Goal: Task Accomplishment & Management: Use online tool/utility

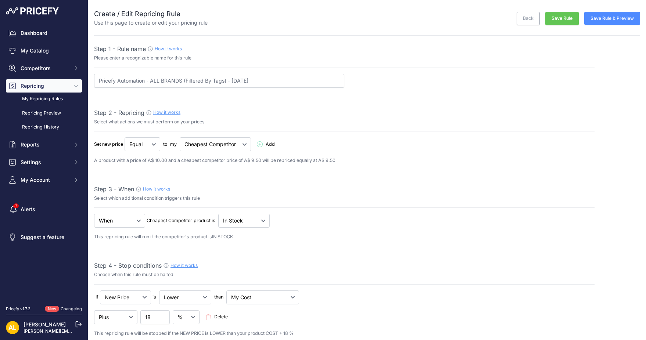
select select "7"
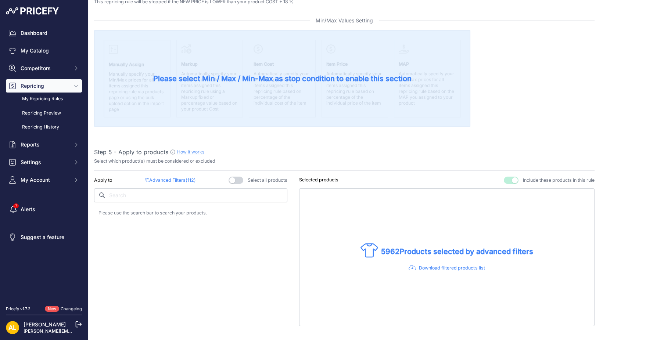
scroll to position [343, 0]
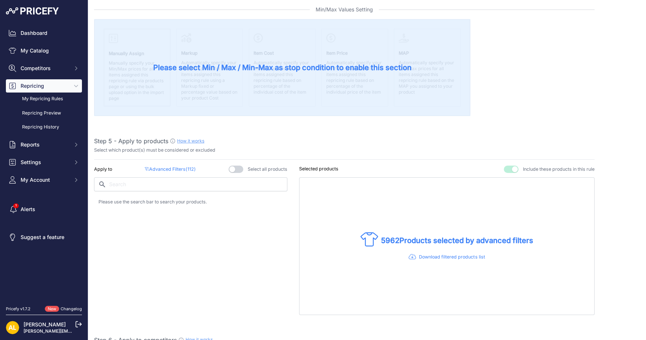
click at [189, 168] on span "112" at bounding box center [191, 170] width 7 height 6
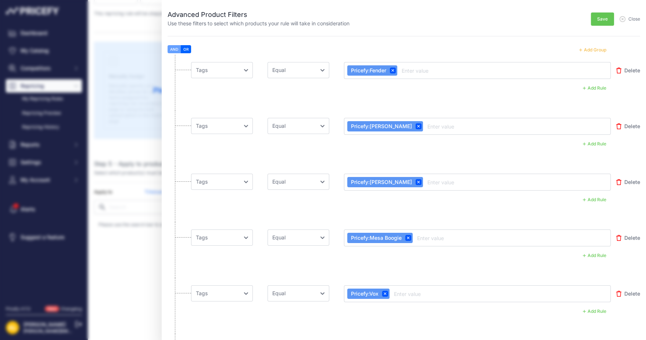
scroll to position [345, 0]
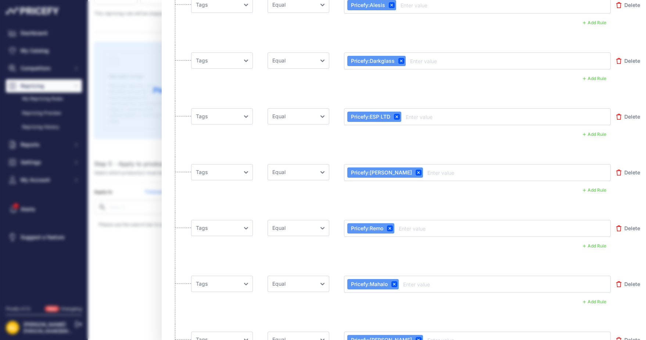
click at [625, 172] on span "Delete" at bounding box center [633, 172] width 16 height 7
select select "null"
select select "[DOMAIN_NAME]"
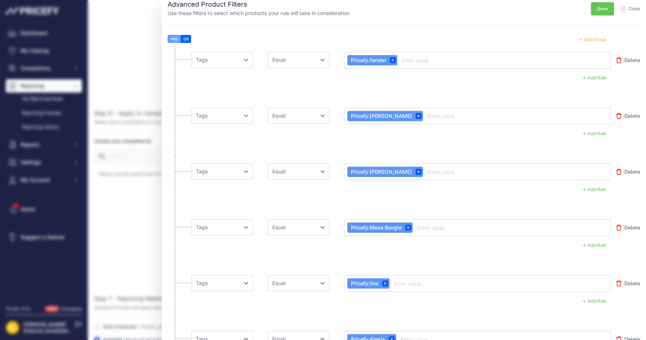
scroll to position [0, 0]
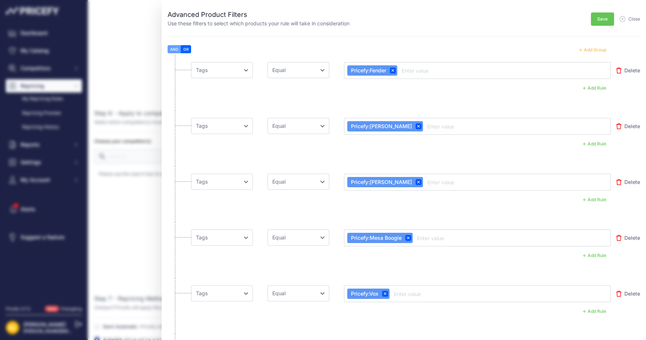
click at [595, 49] on button "Add Group" at bounding box center [593, 50] width 36 height 10
click at [585, 47] on button "Add Group" at bounding box center [593, 50] width 36 height 10
click at [588, 54] on button "Add Group" at bounding box center [593, 50] width 36 height 10
click at [589, 53] on button "Add Group" at bounding box center [593, 50] width 36 height 10
click at [590, 51] on button "Add Group" at bounding box center [593, 50] width 36 height 10
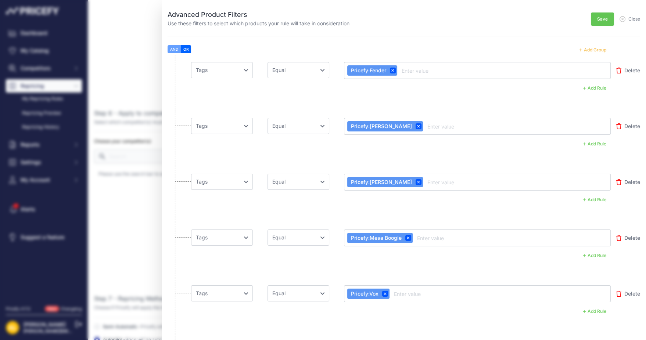
click at [590, 51] on button "Add Group" at bounding box center [593, 50] width 36 height 10
click at [590, 52] on button "Add Group" at bounding box center [593, 50] width 36 height 10
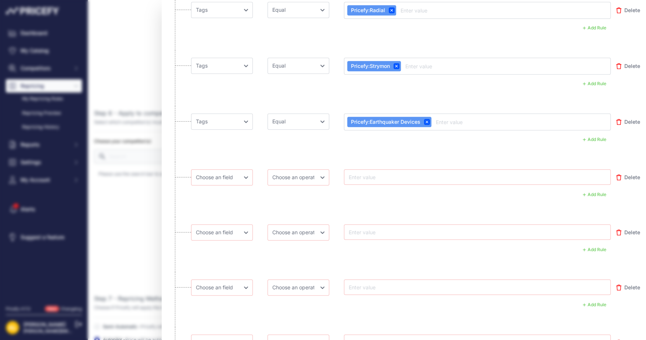
scroll to position [6087, 0]
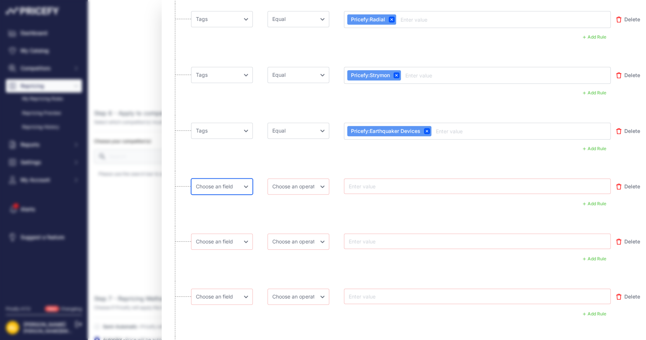
click at [234, 179] on select "Choose [PERSON_NAME] Name Price Cost MAP Brand Min Price Max Price SKU GTIN/EAN…" at bounding box center [222, 187] width 62 height 16
select select "[DOMAIN_NAME]"
click at [191, 179] on select "Choose [PERSON_NAME] Name Price Cost MAP Brand Min Price Max Price SKU GTIN/EAN…" at bounding box center [222, 187] width 62 height 16
click at [299, 179] on select "Choose an operator Equal Not Equal In Not In Less Less or Equal Greater Greater…" at bounding box center [299, 187] width 62 height 16
click at [268, 179] on select "Choose an operator Equal Not Equal In Not In Less Less or Equal Greater Greater…" at bounding box center [299, 187] width 62 height 16
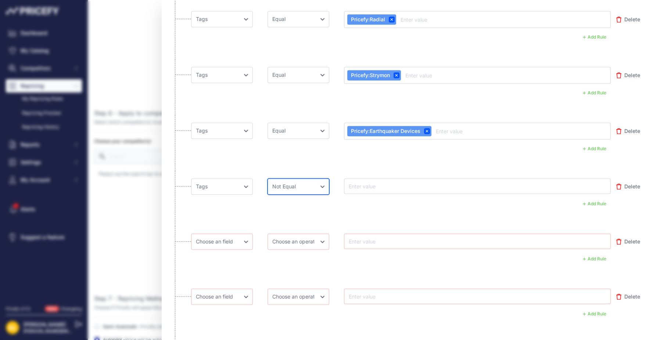
click at [306, 179] on select "Choose an operator Equal Not Equal In Not In Less Less or Equal Greater Greater…" at bounding box center [299, 187] width 62 height 16
select select "equal"
click at [268, 179] on select "Choose an operator Equal Not Equal In Not In Less Less or Equal Greater Greater…" at bounding box center [299, 187] width 62 height 16
click at [401, 182] on input "text" at bounding box center [376, 186] width 59 height 9
type input "P"
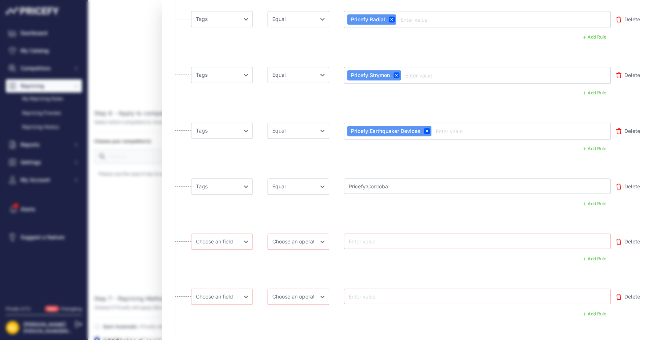
type input "Pricefy:Cordoba"
click at [233, 235] on select "Choose [PERSON_NAME] Name Price Cost MAP Brand Min Price Max Price SKU GTIN/EAN…" at bounding box center [222, 243] width 62 height 16
select select "[DOMAIN_NAME]"
click at [191, 235] on select "Choose [PERSON_NAME] Name Price Cost MAP Brand Min Price Max Price SKU GTIN/EAN…" at bounding box center [222, 243] width 62 height 16
click at [316, 235] on select "Choose an operator Equal Not Equal In Not In Less Less or Equal Greater Greater…" at bounding box center [299, 243] width 62 height 16
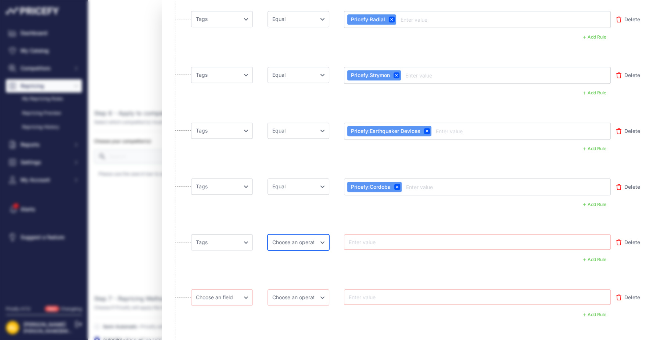
select select "equal"
click at [268, 235] on select "Choose an operator Equal Not Equal In Not In Less Less or Equal Greater Greater…" at bounding box center [299, 243] width 62 height 16
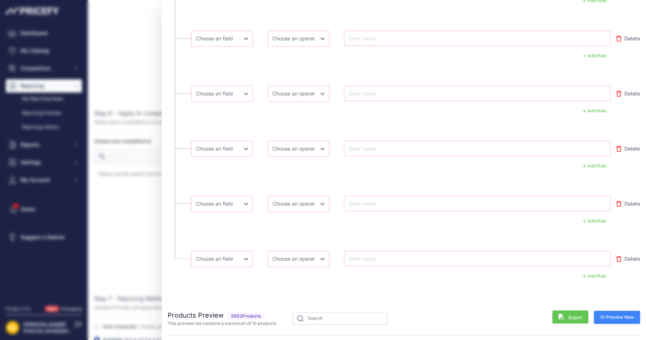
scroll to position [6150, 0]
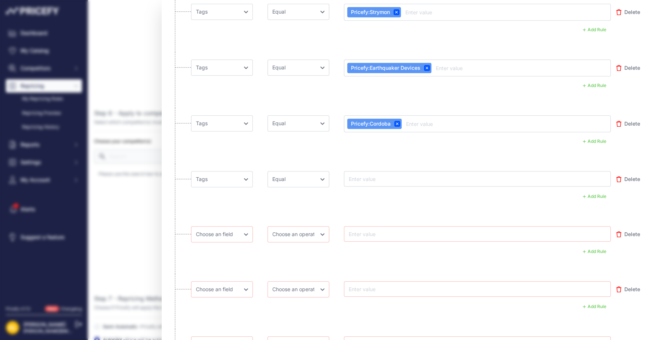
click at [395, 175] on input "text" at bounding box center [376, 179] width 59 height 9
type input "Pricefy:Danelectro"
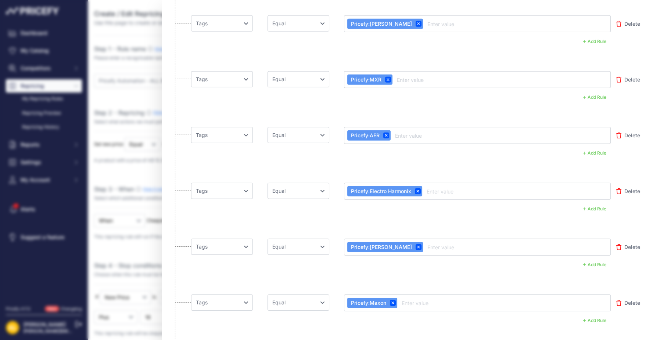
scroll to position [6129, 0]
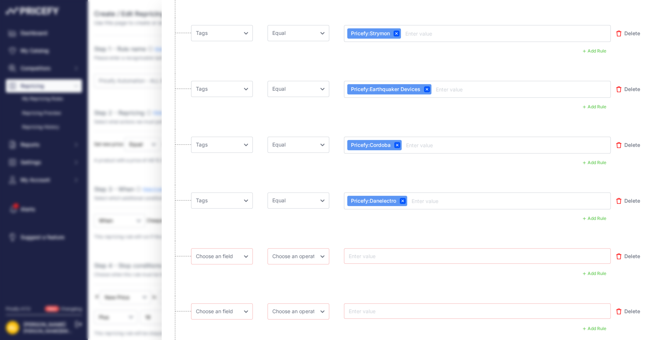
click at [218, 241] on li "Choose [PERSON_NAME] Name Price Cost MAP Brand Min Price Max Price SKU GTIN/EAN…" at bounding box center [404, 268] width 473 height 55
click at [221, 249] on select "Choose [PERSON_NAME] Name Price Cost MAP Brand Min Price Max Price SKU GTIN/EAN…" at bounding box center [222, 257] width 62 height 16
select select "[DOMAIN_NAME]"
click at [191, 249] on select "Choose [PERSON_NAME] Name Price Cost MAP Brand Min Price Max Price SKU GTIN/EAN…" at bounding box center [222, 257] width 62 height 16
click at [301, 249] on select "Choose an operator Equal Not Equal In Not In Less Less or Equal Greater Greater…" at bounding box center [299, 257] width 62 height 16
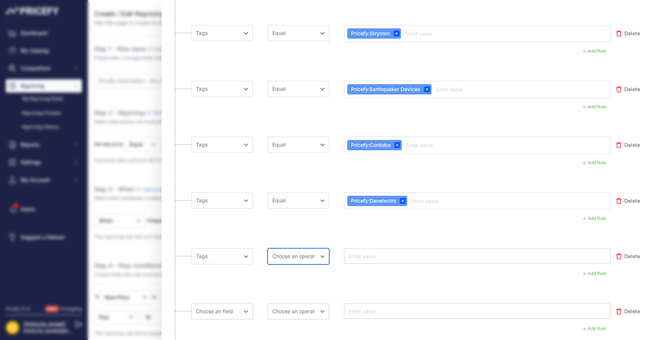
select select "equal"
click at [268, 249] on select "Choose an operator Equal Not Equal In Not In Less Less or Equal Greater Greater…" at bounding box center [299, 257] width 62 height 16
click at [377, 252] on input "text" at bounding box center [376, 256] width 59 height 9
type input "Pricefy:Electro-Voice"
click at [374, 308] on input "text" at bounding box center [376, 312] width 59 height 9
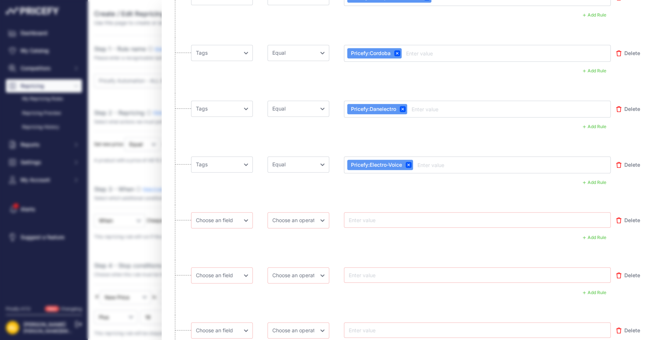
scroll to position [6220, 0]
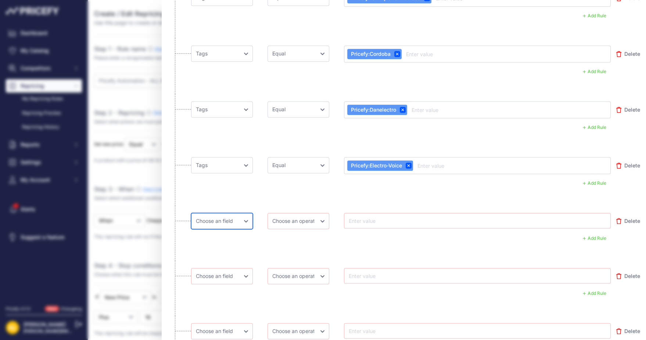
click at [218, 213] on select "Choose [PERSON_NAME] Name Price Cost MAP Brand Min Price Max Price SKU GTIN/EAN…" at bounding box center [222, 221] width 62 height 16
select select "[DOMAIN_NAME]"
click at [191, 213] on select "Choose [PERSON_NAME] Name Price Cost MAP Brand Min Price Max Price SKU GTIN/EAN…" at bounding box center [222, 221] width 62 height 16
click at [293, 213] on select "Choose an operator Equal Not Equal In Not In Less Less or Equal Greater Greater…" at bounding box center [299, 221] width 62 height 16
select select "equal"
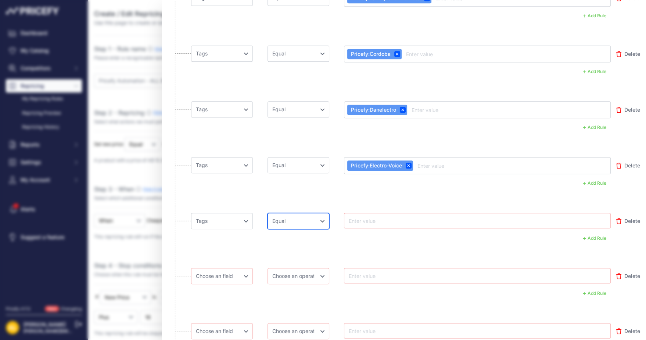
click at [268, 213] on select "Choose an operator Equal Not Equal In Not In Less Less or Equal Greater Greater…" at bounding box center [299, 221] width 62 height 16
click at [392, 213] on div at bounding box center [477, 220] width 267 height 15
click at [392, 217] on input "text" at bounding box center [376, 221] width 59 height 9
type input "Pricefy:[PERSON_NAME] and [PERSON_NAME]"
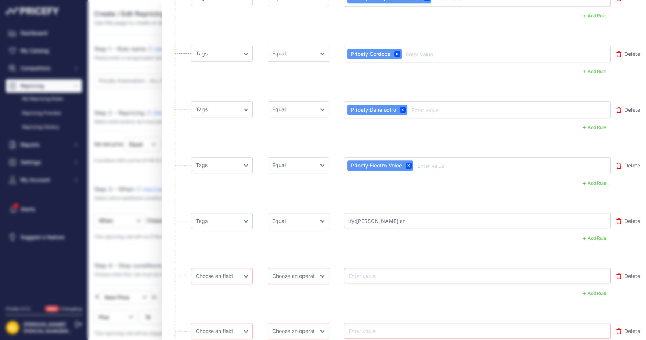
scroll to position [0, 0]
click at [389, 217] on input "Pricefy:[PERSON_NAME] and [PERSON_NAME]" at bounding box center [376, 221] width 59 height 9
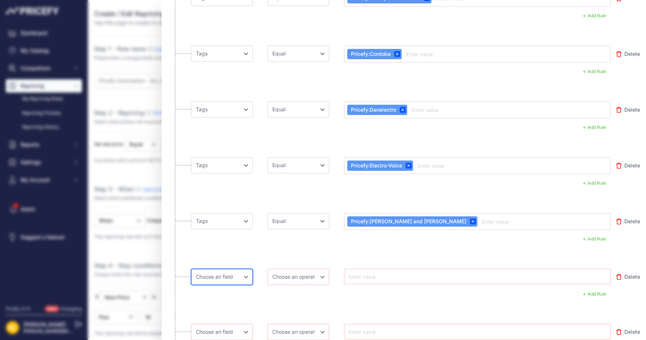
click at [226, 269] on select "Choose [PERSON_NAME] Name Price Cost MAP Brand Min Price Max Price SKU GTIN/EAN…" at bounding box center [222, 277] width 62 height 16
select select "[DOMAIN_NAME]"
click at [191, 269] on select "Choose [PERSON_NAME] Name Price Cost MAP Brand Min Price Max Price SKU GTIN/EAN…" at bounding box center [222, 277] width 62 height 16
click at [288, 269] on select "Choose an operator Equal Not Equal In Not In Less Less or Equal Greater Greater…" at bounding box center [299, 277] width 62 height 16
select select "equal"
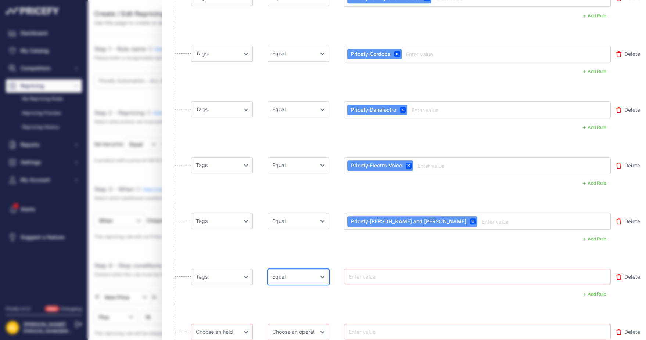
click at [268, 269] on select "Choose an operator Equal Not Equal In Not In Less Less or Equal Greater Greater…" at bounding box center [299, 277] width 62 height 16
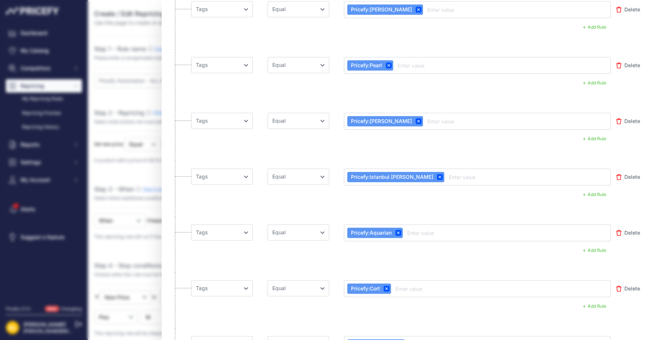
click at [226, 39] on li "Choose [PERSON_NAME] Name Price Cost MAP Brand Min Price Max Price SKU GTIN/EAN…" at bounding box center [404, 22] width 473 height 56
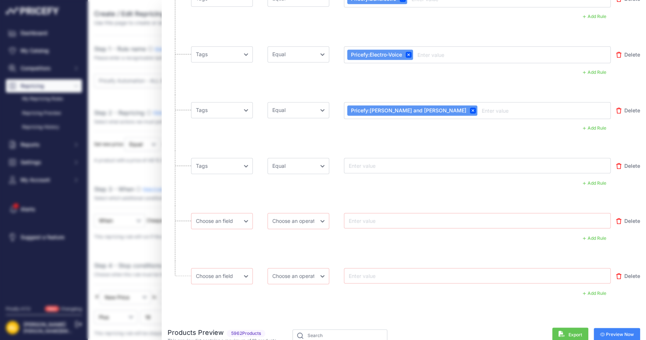
scroll to position [6270, 0]
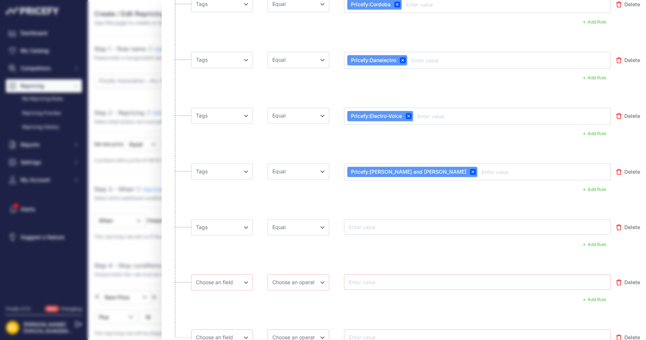
click at [386, 223] on input "text" at bounding box center [376, 227] width 59 height 9
type input "Pricefy:[PERSON_NAME]"
click at [246, 275] on select "Choose [PERSON_NAME] Name Price Cost MAP Brand Min Price Max Price SKU GTIN/EAN…" at bounding box center [222, 283] width 62 height 16
click at [191, 275] on select "Choose [PERSON_NAME] Name Price Cost MAP Brand Min Price Max Price SKU GTIN/EAN…" at bounding box center [222, 283] width 62 height 16
click at [210, 275] on select "Choose [PERSON_NAME] Name Price Cost MAP Brand Min Price Max Price SKU GTIN/EAN…" at bounding box center [222, 283] width 62 height 16
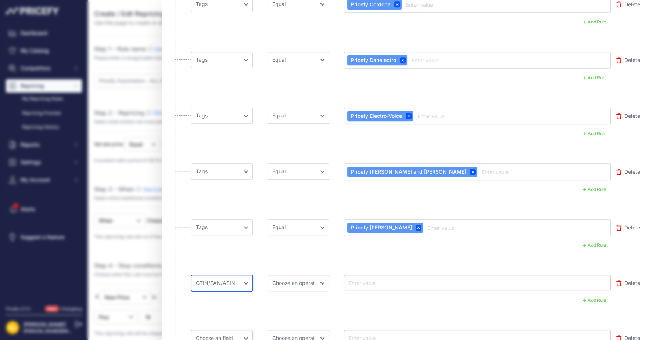
select select "[DOMAIN_NAME]"
click at [191, 275] on select "Choose [PERSON_NAME] Name Price Cost MAP Brand Min Price Max Price SKU GTIN/EAN…" at bounding box center [222, 283] width 62 height 16
click at [308, 275] on select "Choose an operator Equal Not Equal In Not In Less Less or Equal Greater Greater…" at bounding box center [299, 283] width 62 height 16
select select "equal"
click at [268, 275] on select "Choose an operator Equal Not Equal In Not In Less Less or Equal Greater Greater…" at bounding box center [299, 283] width 62 height 16
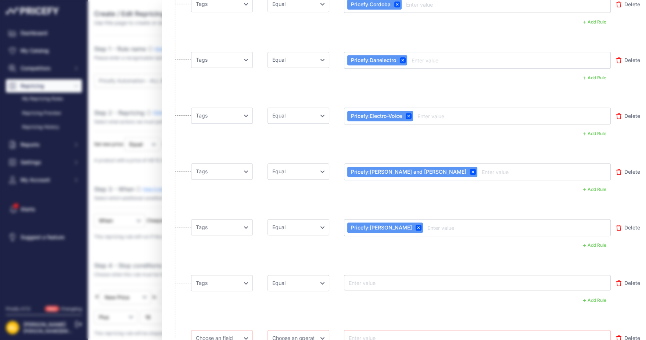
click at [357, 279] on input "text" at bounding box center [376, 283] width 59 height 9
type input "Pricefy:[PERSON_NAME]"
click at [231, 331] on select "Choose [PERSON_NAME] Name Price Cost MAP Brand Min Price Max Price SKU GTIN/EAN…" at bounding box center [222, 339] width 62 height 16
select select "[DOMAIN_NAME]"
click at [191, 331] on select "Choose [PERSON_NAME] Name Price Cost MAP Brand Min Price Max Price SKU GTIN/EAN…" at bounding box center [222, 339] width 62 height 16
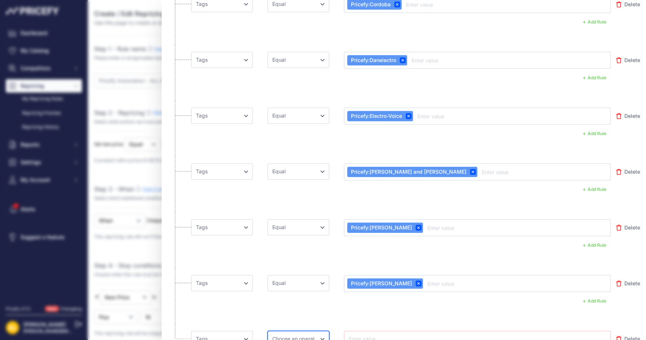
click at [317, 331] on select "Choose an operator Equal Not Equal In Not In Less Less or Equal Greater Greater…" at bounding box center [299, 339] width 62 height 16
select select "equal"
click at [268, 331] on select "Choose an operator Equal Not Equal In Not In Less Less or Equal Greater Greater…" at bounding box center [299, 339] width 62 height 16
click at [367, 335] on input "text" at bounding box center [376, 339] width 59 height 9
type input "Pricefy:[PERSON_NAME]"
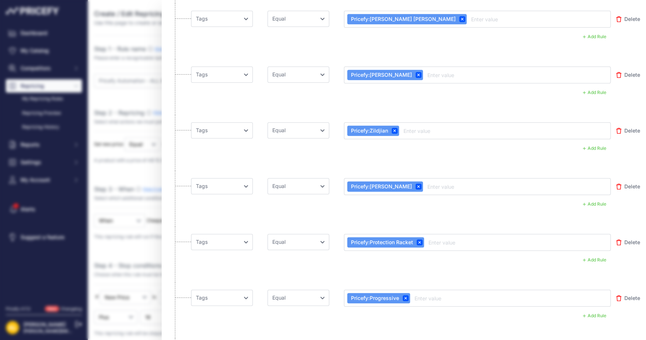
scroll to position [0, 0]
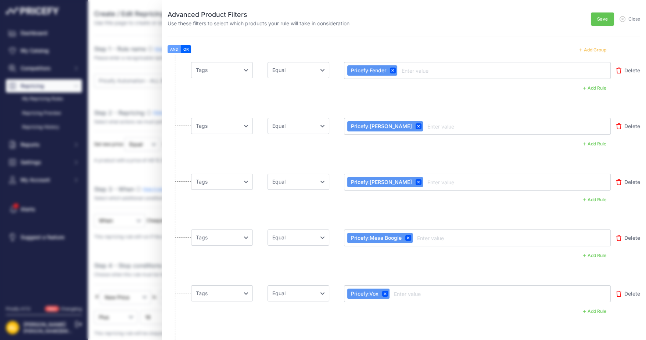
click at [589, 49] on button "Add Group" at bounding box center [593, 50] width 36 height 10
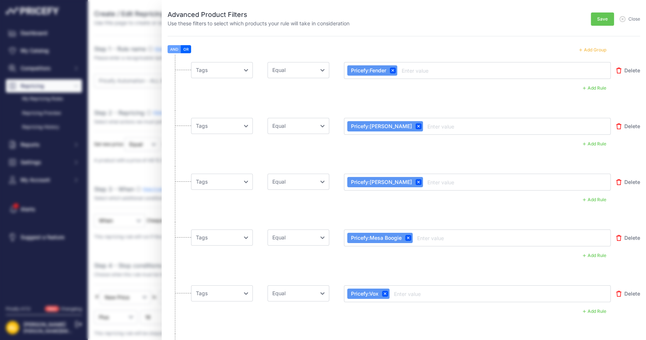
click at [589, 49] on button "Add Group" at bounding box center [593, 50] width 36 height 10
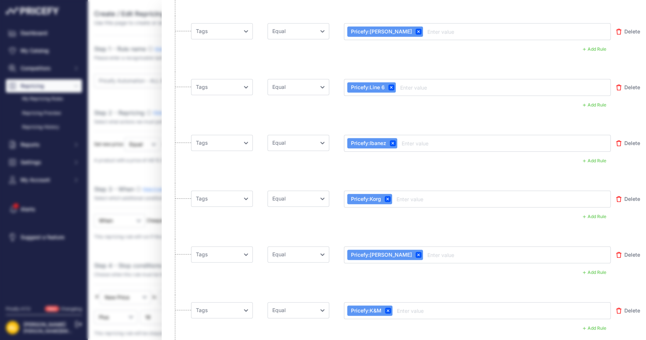
scroll to position [1179, 0]
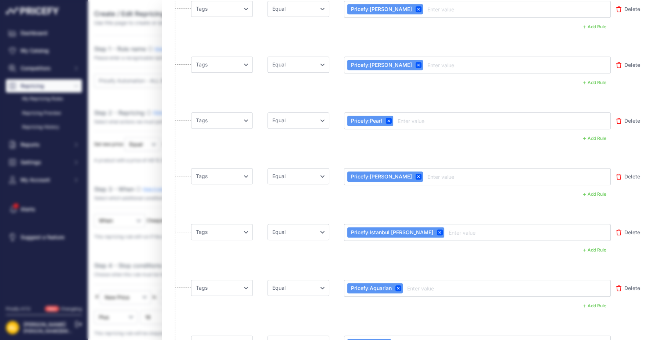
click at [133, 174] on div "Advanced Product Filters Use these filters to select which products your rule w…" at bounding box center [323, 170] width 646 height 340
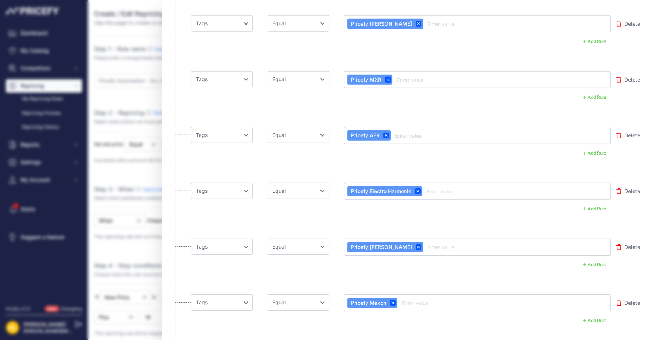
scroll to position [6129, 0]
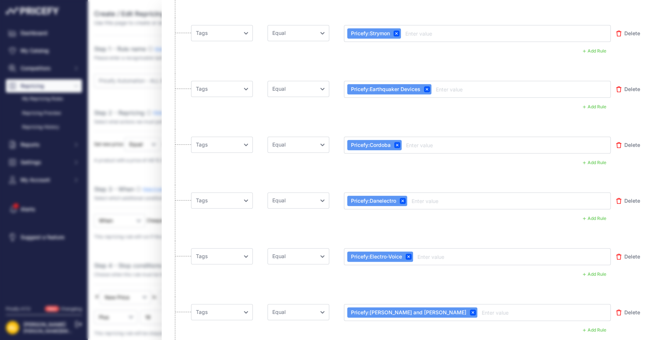
click at [410, 256] on icon at bounding box center [408, 257] width 3 height 3
click at [384, 252] on input "text" at bounding box center [376, 256] width 59 height 9
type input "Pricefy:Lehle"
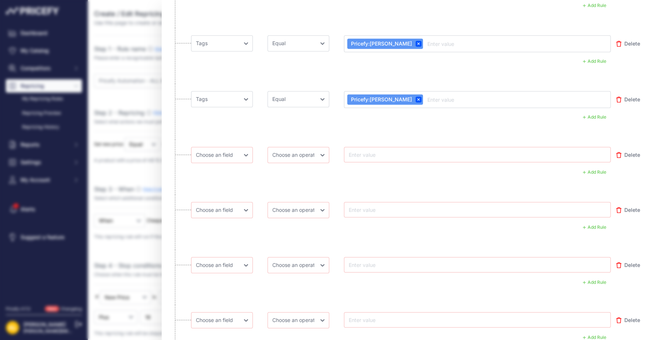
scroll to position [6511, 0]
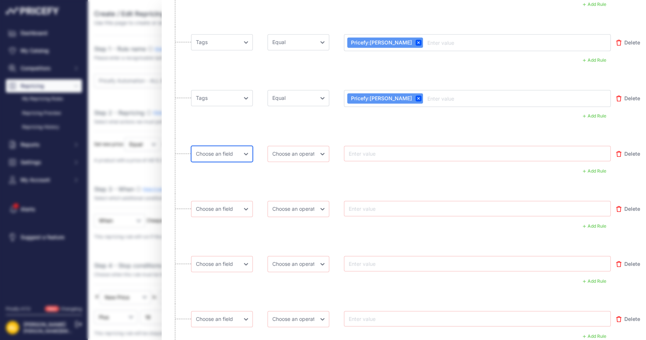
click at [228, 146] on select "Choose [PERSON_NAME] Name Price Cost MAP Brand Min Price Max Price SKU GTIN/EAN…" at bounding box center [222, 154] width 62 height 16
select select "[DOMAIN_NAME]"
click at [191, 146] on select "Choose [PERSON_NAME] Name Price Cost MAP Brand Min Price Max Price SKU GTIN/EAN…" at bounding box center [222, 154] width 62 height 16
click at [303, 146] on select "Choose an operator Equal Not Equal In Not In Less Less or Equal Greater Greater…" at bounding box center [299, 154] width 62 height 16
select select "equal"
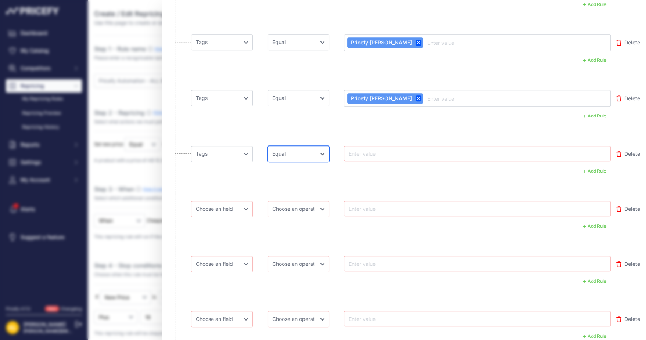
click at [268, 146] on select "Choose an operator Equal Not Equal In Not In Less Less or Equal Greater Greater…" at bounding box center [299, 154] width 62 height 16
click at [392, 146] on div at bounding box center [477, 153] width 267 height 15
click at [398, 149] on input "text" at bounding box center [376, 153] width 59 height 9
type input "Pricefy:LP"
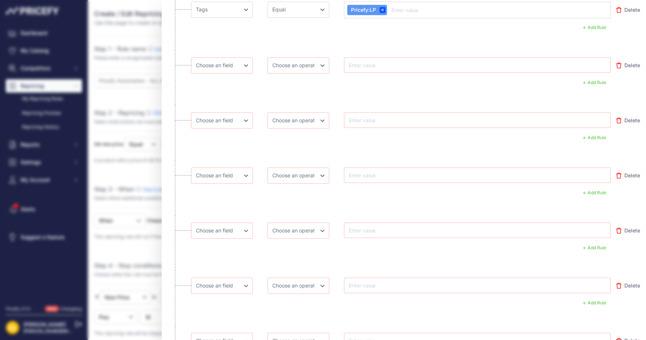
scroll to position [6549, 0]
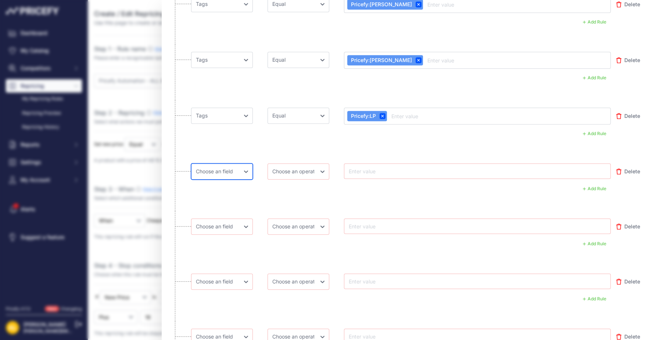
click at [236, 164] on select "Choose [PERSON_NAME] Name Price Cost MAP Brand Min Price Max Price SKU GTIN/EAN…" at bounding box center [222, 172] width 62 height 16
select select "[DOMAIN_NAME]"
click at [191, 164] on select "Choose [PERSON_NAME] Name Price Cost MAP Brand Min Price Max Price SKU GTIN/EAN…" at bounding box center [222, 172] width 62 height 16
click at [297, 164] on select "Choose an operator Equal Not Equal In Not In Less Less or Equal Greater Greater…" at bounding box center [299, 172] width 62 height 16
select select "equal"
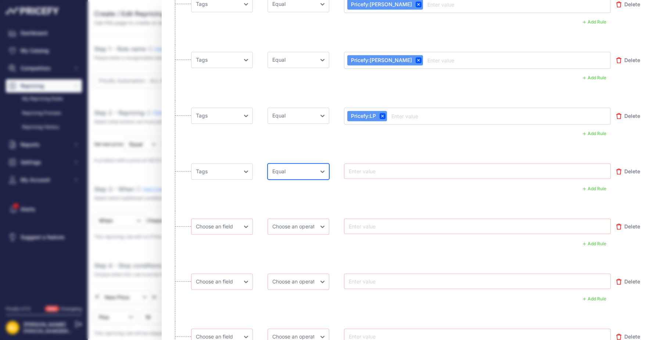
click at [268, 164] on select "Choose an operator Equal Not Equal In Not In Less Less or Equal Greater Greater…" at bounding box center [299, 172] width 62 height 16
click at [379, 167] on input "text" at bounding box center [376, 171] width 59 height 9
type input "Pricefy:Markbass"
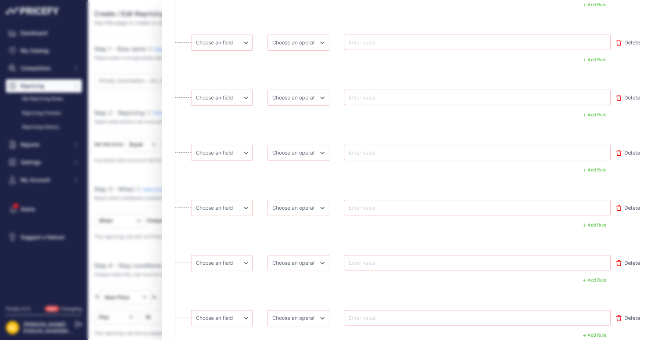
scroll to position [6636, 0]
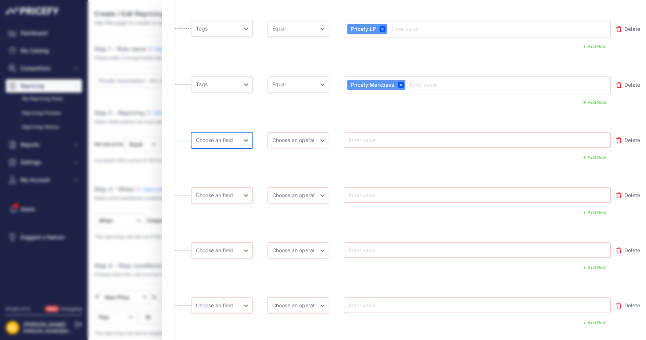
click at [244, 132] on select "Choose [PERSON_NAME] Name Price Cost MAP Brand Min Price Max Price SKU GTIN/EAN…" at bounding box center [222, 140] width 62 height 16
click at [191, 132] on select "Choose [PERSON_NAME] Name Price Cost MAP Brand Min Price Max Price SKU GTIN/EAN…" at bounding box center [222, 140] width 62 height 16
click at [212, 132] on select "Choose [PERSON_NAME] Name Price Cost MAP Brand Min Price Max Price SKU GTIN/EAN…" at bounding box center [222, 140] width 62 height 16
select select "[DOMAIN_NAME]"
click at [191, 132] on select "Choose [PERSON_NAME] Name Price Cost MAP Brand Min Price Max Price SKU GTIN/EAN…" at bounding box center [222, 140] width 62 height 16
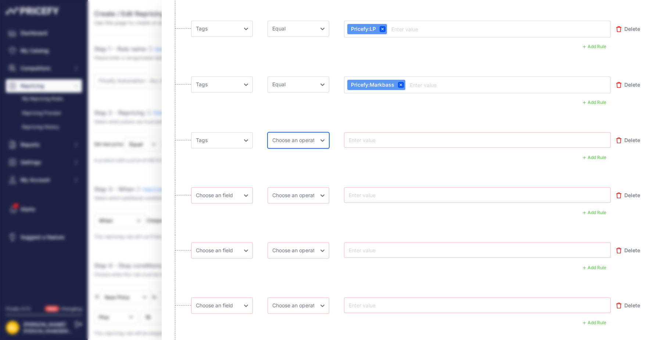
click at [297, 132] on select "Choose an operator Equal Not Equal In Not In Less Less or Equal Greater Greater…" at bounding box center [299, 140] width 62 height 16
select select "equal"
click at [268, 132] on select "Choose an operator Equal Not Equal In Not In Less Less or Equal Greater Greater…" at bounding box center [299, 140] width 62 height 16
click at [382, 136] on input "text" at bounding box center [376, 140] width 59 height 9
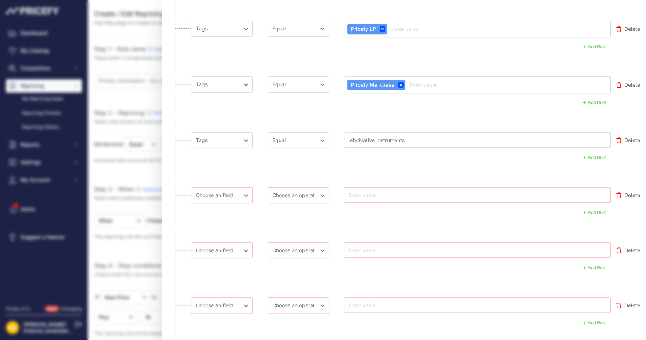
type input "Pricefy:Native Instruments"
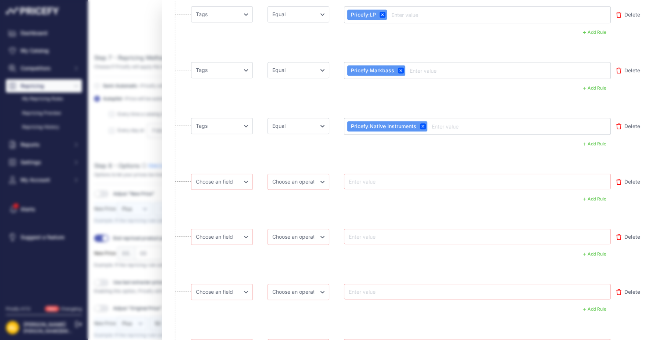
scroll to position [6628, 0]
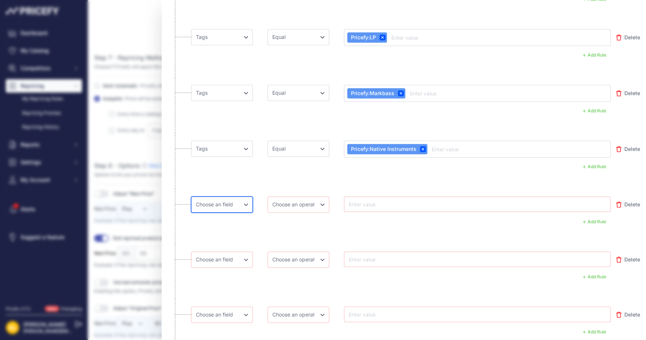
click at [239, 197] on select "Choose [PERSON_NAME] Name Price Cost MAP Brand Min Price Max Price SKU GTIN/EAN…" at bounding box center [222, 205] width 62 height 16
select select "[DOMAIN_NAME]"
click at [191, 197] on select "Choose [PERSON_NAME] Name Price Cost MAP Brand Min Price Max Price SKU GTIN/EAN…" at bounding box center [222, 205] width 62 height 16
click at [297, 197] on select "Choose an operator Equal Not Equal In Not In Less Less or Equal Greater Greater…" at bounding box center [299, 205] width 62 height 16
select select "equal"
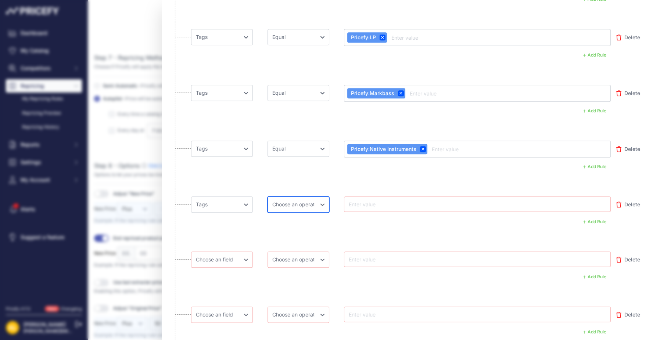
click at [268, 197] on select "Choose an operator Equal Not Equal In Not In Less Less or Equal Greater Greater…" at bounding box center [299, 205] width 62 height 16
click at [392, 197] on div at bounding box center [477, 204] width 267 height 15
click at [393, 200] on input "text" at bounding box center [376, 204] width 59 height 9
type input "Pricefy:[PERSON_NAME]"
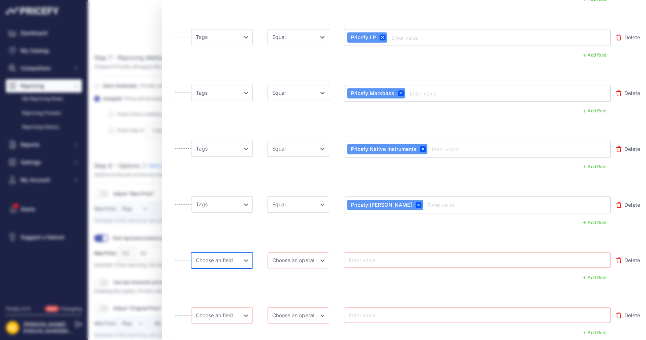
click at [223, 253] on select "Choose [PERSON_NAME] Name Price Cost MAP Brand Min Price Max Price SKU GTIN/EAN…" at bounding box center [222, 261] width 62 height 16
select select "[DOMAIN_NAME]"
click at [191, 253] on select "Choose [PERSON_NAME] Name Price Cost MAP Brand Min Price Max Price SKU GTIN/EAN…" at bounding box center [222, 261] width 62 height 16
click at [297, 253] on select "Choose an operator Equal Not Equal In Not In Less Less or Equal Greater Greater…" at bounding box center [299, 261] width 62 height 16
select select "equal"
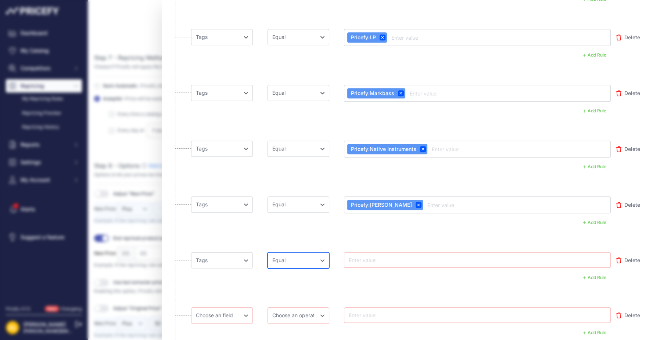
click at [268, 253] on select "Choose an operator Equal Not Equal In Not In Less Less or Equal Greater Greater…" at bounding box center [299, 261] width 62 height 16
click at [359, 256] on input "text" at bounding box center [376, 260] width 59 height 9
type input "Pricefy:Nord"
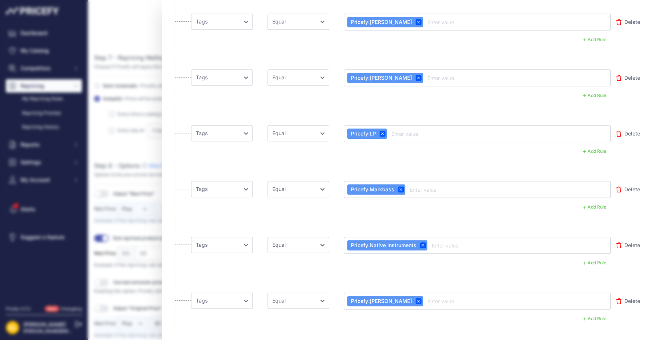
scroll to position [6777, 0]
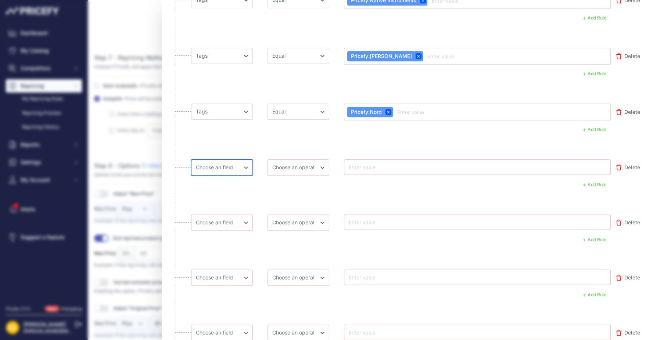
click at [209, 160] on select "Choose [PERSON_NAME] Name Price Cost MAP Brand Min Price Max Price SKU GTIN/EAN…" at bounding box center [222, 168] width 62 height 16
select select "[DOMAIN_NAME]"
click at [191, 160] on select "Choose [PERSON_NAME] Name Price Cost MAP Brand Min Price Max Price SKU GTIN/EAN…" at bounding box center [222, 168] width 62 height 16
click at [313, 160] on select "Choose an operator Equal Not Equal In Not In Less Less or Equal Greater Greater…" at bounding box center [299, 168] width 62 height 16
select select "equal"
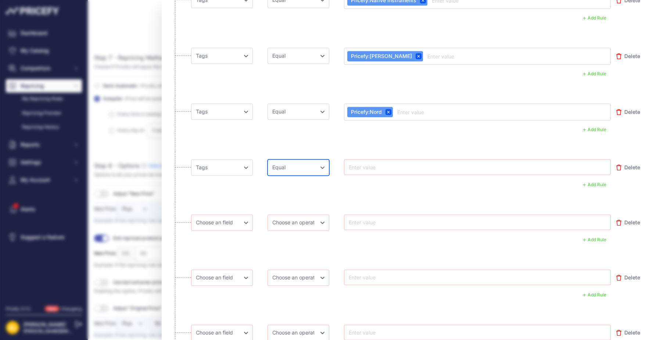
click at [268, 160] on select "Choose an operator Equal Not Equal In Not In Less Less or Equal Greater Greater…" at bounding box center [299, 168] width 62 height 16
click at [385, 160] on div at bounding box center [477, 167] width 267 height 15
click at [410, 163] on div at bounding box center [477, 167] width 261 height 9
click at [349, 163] on input "text" at bounding box center [376, 167] width 59 height 9
type input "Pricefy:Nux"
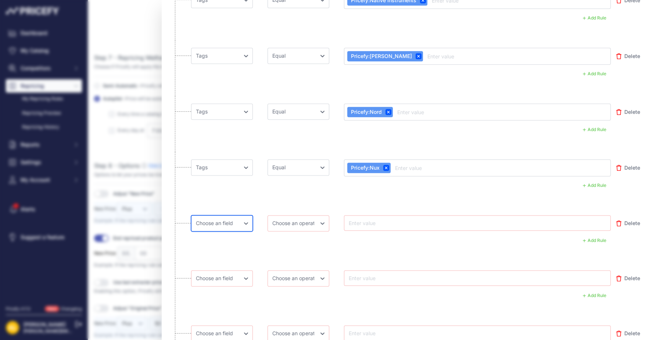
click at [205, 215] on select "Choose [PERSON_NAME] Name Price Cost MAP Brand Min Price Max Price SKU GTIN/EAN…" at bounding box center [222, 223] width 62 height 16
select select "[DOMAIN_NAME]"
click at [191, 215] on select "Choose [PERSON_NAME] Name Price Cost MAP Brand Min Price Max Price SKU GTIN/EAN…" at bounding box center [222, 223] width 62 height 16
click at [297, 215] on select "Choose an operator Equal Not Equal In Not In Less Less or Equal Greater Greater…" at bounding box center [299, 223] width 62 height 16
select select "equal"
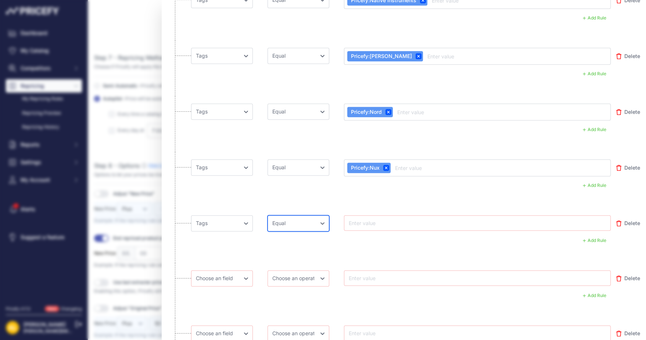
click at [268, 215] on select "Choose an operator Equal Not Equal In Not In Less Less or Equal Greater Greater…" at bounding box center [299, 223] width 62 height 16
click at [376, 219] on input "text" at bounding box center [376, 223] width 59 height 9
type input "Pricefy:Orange"
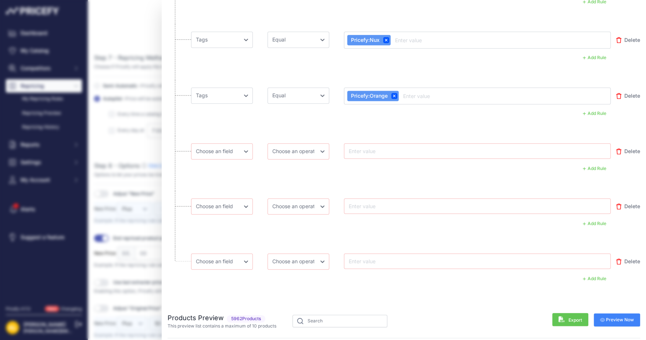
scroll to position [6826, 0]
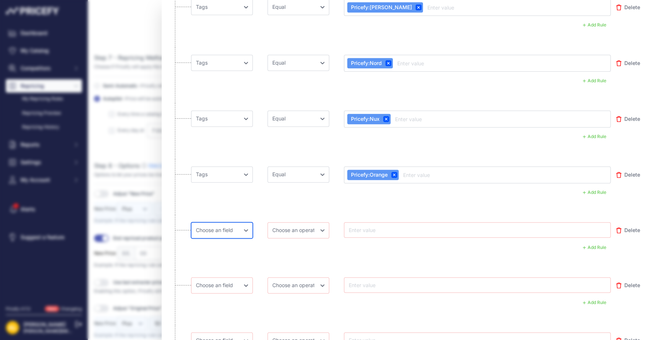
click at [235, 222] on select "Choose [PERSON_NAME] Name Price Cost MAP Brand Min Price Max Price SKU GTIN/EAN…" at bounding box center [222, 230] width 62 height 16
select select "[DOMAIN_NAME]"
click at [191, 222] on select "Choose [PERSON_NAME] Name Price Cost MAP Brand Min Price Max Price SKU GTIN/EAN…" at bounding box center [222, 230] width 62 height 16
click at [296, 222] on select "Choose an operator Equal Not Equal In Not In Less Less or Equal Greater Greater…" at bounding box center [299, 230] width 62 height 16
select select "equal"
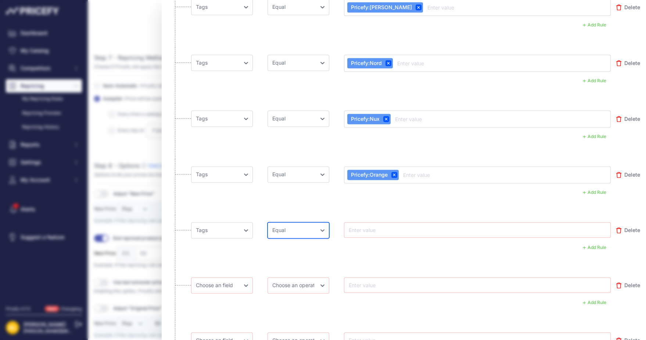
click at [268, 222] on select "Choose an operator Equal Not Equal In Not In Less Less or Equal Greater Greater…" at bounding box center [299, 230] width 62 height 16
click at [387, 226] on input "text" at bounding box center [376, 230] width 59 height 9
type input "Pricefy:PDP"
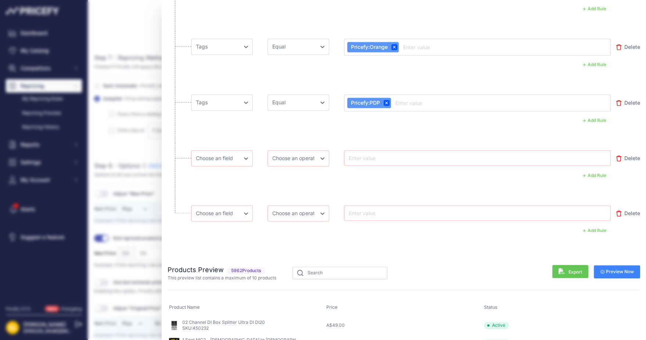
scroll to position [6924, 0]
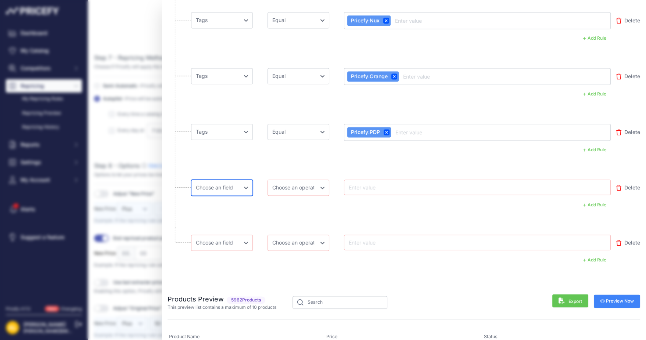
click at [238, 180] on select "Choose [PERSON_NAME] Name Price Cost MAP Brand Min Price Max Price SKU GTIN/EAN…" at bounding box center [222, 188] width 62 height 16
click at [191, 180] on select "Choose [PERSON_NAME] Name Price Cost MAP Brand Min Price Max Price SKU GTIN/EAN…" at bounding box center [222, 188] width 62 height 16
click at [289, 180] on select "Choose an operator Equal Not Equal In Not In Less Less or Equal Greater Greater…" at bounding box center [299, 188] width 62 height 16
click at [232, 180] on select "Choose [PERSON_NAME] Name Price Cost MAP Brand Min Price Max Price SKU GTIN/EAN…" at bounding box center [222, 188] width 62 height 16
select select "[DOMAIN_NAME]"
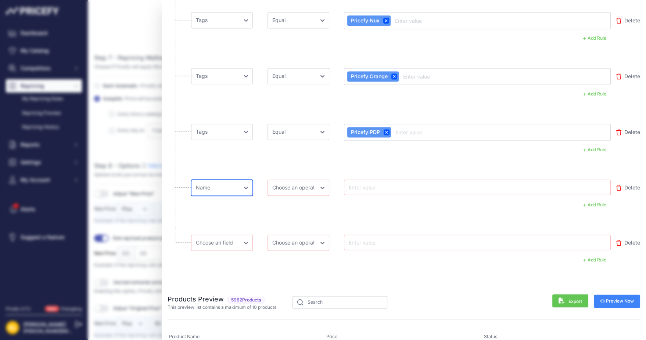
click at [191, 180] on select "Choose [PERSON_NAME] Name Price Cost MAP Brand Min Price Max Price SKU GTIN/EAN…" at bounding box center [222, 188] width 62 height 16
click at [288, 180] on select "Choose an operator Equal Not Equal In Not In Less Less or Equal Greater Greater…" at bounding box center [299, 188] width 62 height 16
select select "equal"
click at [268, 180] on select "Choose an operator Equal Not Equal In Not In Less Less or Equal Greater Greater…" at bounding box center [299, 188] width 62 height 16
click at [369, 180] on div at bounding box center [477, 187] width 267 height 15
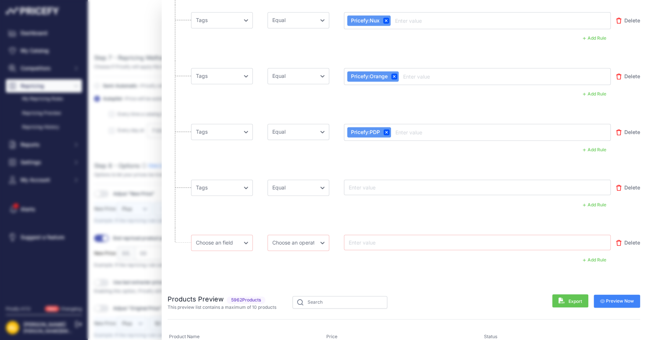
click at [373, 183] on input "text" at bounding box center [376, 187] width 59 height 9
type input "Pricefy:Reverend"
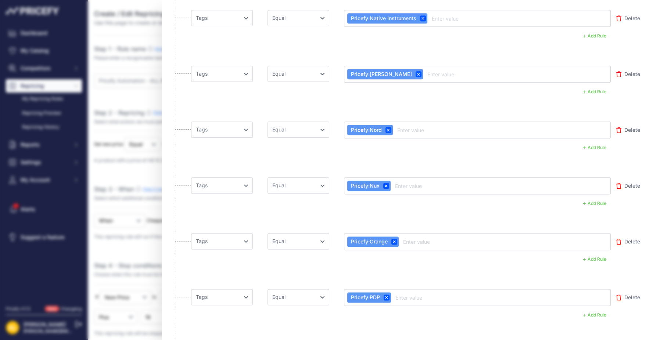
scroll to position [7004, 0]
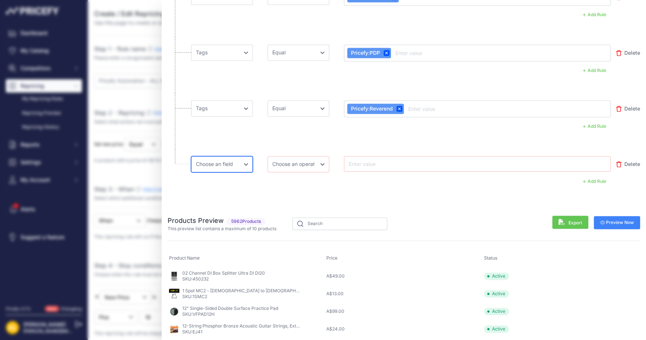
click at [237, 156] on select "Choose [PERSON_NAME] Name Price Cost MAP Brand Min Price Max Price SKU GTIN/EAN…" at bounding box center [222, 164] width 62 height 16
select select "[DOMAIN_NAME]"
click at [191, 156] on select "Choose [PERSON_NAME] Name Price Cost MAP Brand Min Price Max Price SKU GTIN/EAN…" at bounding box center [222, 164] width 62 height 16
click at [295, 156] on select "Choose an operator Equal Not Equal In Not In Less Less or Equal Greater Greater…" at bounding box center [299, 164] width 62 height 16
select select "equal"
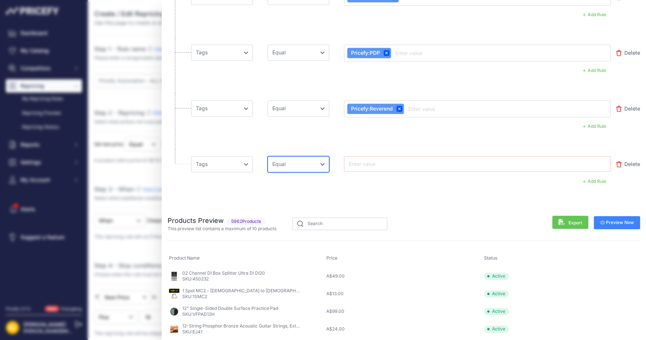
click at [268, 156] on select "Choose an operator Equal Not Equal In Not In Less Less or Equal Greater Greater…" at bounding box center [299, 164] width 62 height 16
click at [359, 160] on input "text" at bounding box center [376, 164] width 59 height 9
type input "Pricefy:SE Electronics"
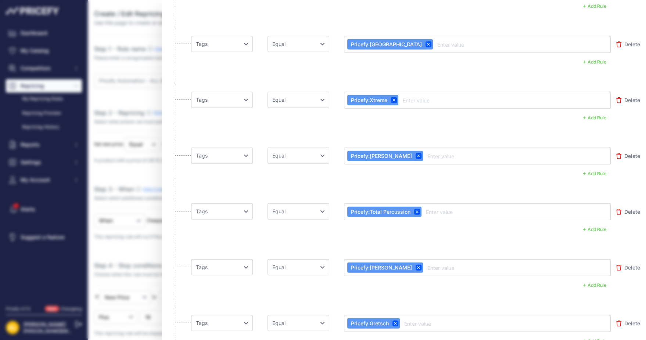
scroll to position [0, 0]
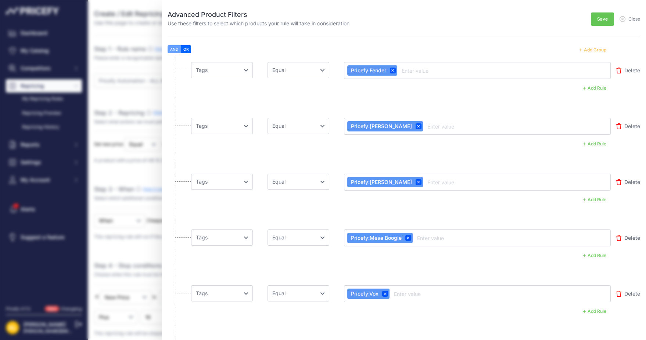
click at [593, 47] on button "Add Group" at bounding box center [593, 50] width 36 height 10
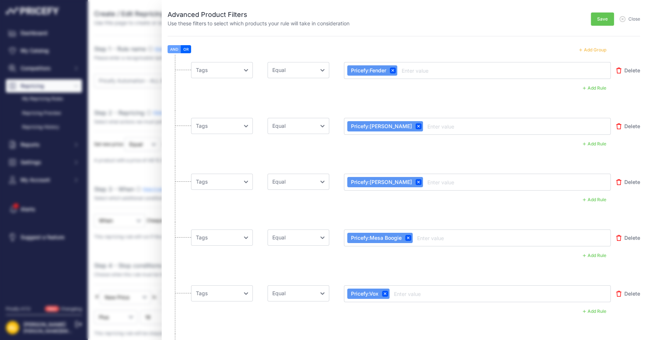
click at [593, 47] on button "Add Group" at bounding box center [593, 50] width 36 height 10
click at [593, 45] on button "Add Group" at bounding box center [593, 50] width 36 height 10
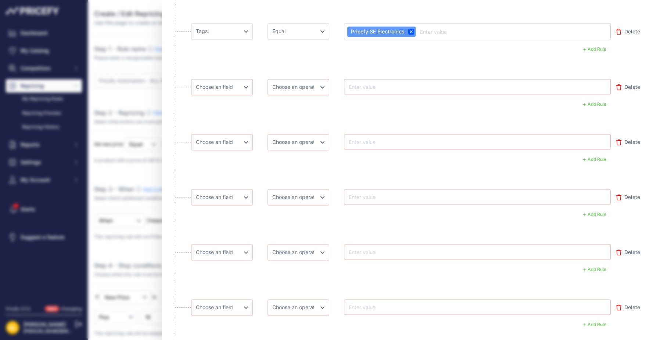
scroll to position [7101, 0]
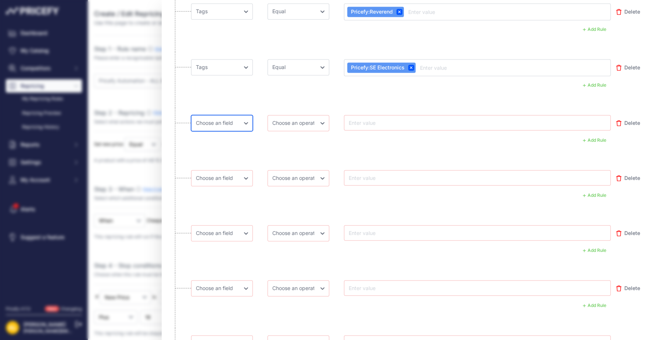
click at [233, 115] on select "Choose [PERSON_NAME] Name Price Cost MAP Brand Min Price Max Price SKU GTIN/EAN…" at bounding box center [222, 123] width 62 height 16
select select "[DOMAIN_NAME]"
click at [191, 115] on select "Choose [PERSON_NAME] Name Price Cost MAP Brand Min Price Max Price SKU GTIN/EAN…" at bounding box center [222, 123] width 62 height 16
click at [318, 115] on select "Choose an operator Equal Not Equal In Not In Less Less or Equal Greater Greater…" at bounding box center [299, 123] width 62 height 16
select select "equal"
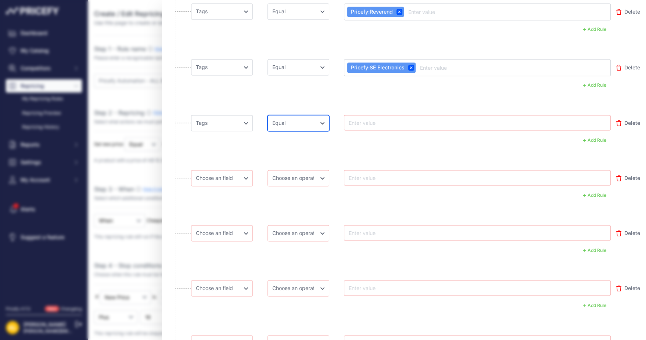
click at [268, 115] on select "Choose an operator Equal Not Equal In Not In Less Less or Equal Greater Greater…" at bounding box center [299, 123] width 62 height 16
click at [372, 115] on div at bounding box center [477, 122] width 267 height 15
click at [372, 118] on input "text" at bounding box center [376, 122] width 59 height 9
type input "Pricefy:[PERSON_NAME]"
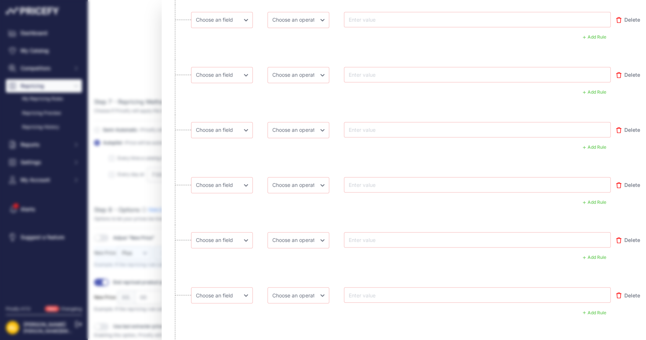
scroll to position [7168, 0]
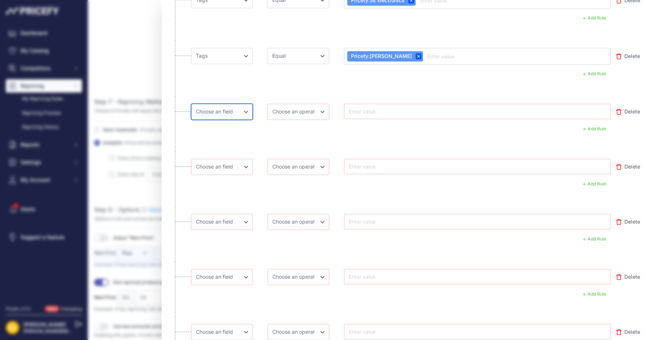
click at [219, 104] on select "Choose [PERSON_NAME] Name Price Cost MAP Brand Min Price Max Price SKU GTIN/EAN…" at bounding box center [222, 112] width 62 height 16
select select "[DOMAIN_NAME]"
click at [191, 104] on select "Choose [PERSON_NAME] Name Price Cost MAP Brand Min Price Max Price SKU GTIN/EAN…" at bounding box center [222, 112] width 62 height 16
click at [292, 104] on select "Choose an operator Equal Not Equal In Not In Less Less or Equal Greater Greater…" at bounding box center [299, 112] width 62 height 16
click at [268, 104] on select "Choose an operator Equal Not Equal In Not In Less Less or Equal Greater Greater…" at bounding box center [299, 112] width 62 height 16
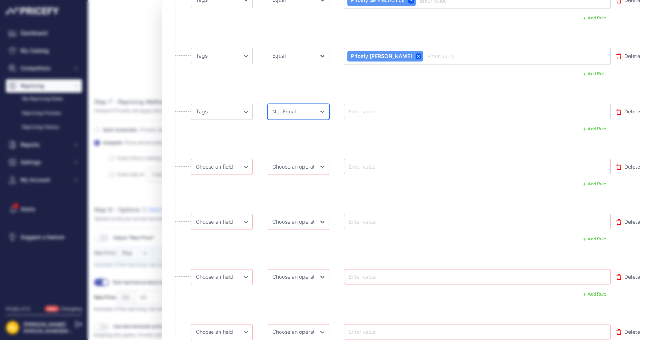
click at [302, 104] on select "Choose an operator Equal Not Equal In Not In Less Less or Equal Greater Greater…" at bounding box center [299, 112] width 62 height 16
select select "equal"
click at [268, 104] on select "Choose an operator Equal Not Equal In Not In Less Less or Equal Greater Greater…" at bounding box center [299, 112] width 62 height 16
click at [369, 104] on div at bounding box center [477, 111] width 267 height 15
click at [360, 107] on input "text" at bounding box center [376, 111] width 59 height 9
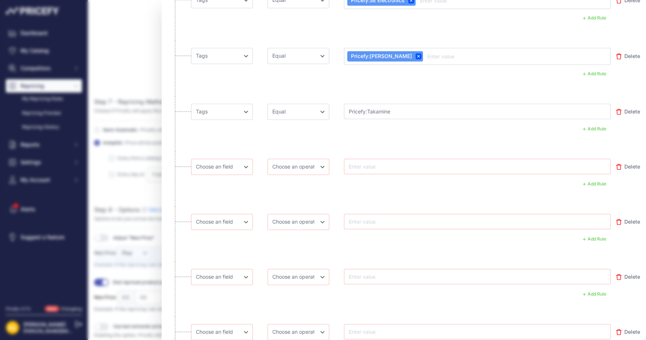
type input "Pricefy:Takamine\"
click at [402, 111] on icon at bounding box center [401, 112] width 3 height 3
click at [357, 107] on input "text" at bounding box center [376, 111] width 59 height 9
type input "Pricefy:Takamine"
click at [228, 152] on li "Choose [PERSON_NAME] Name Price Cost MAP Brand Min Price Max Price SKU GTIN/EAN…" at bounding box center [404, 179] width 473 height 55
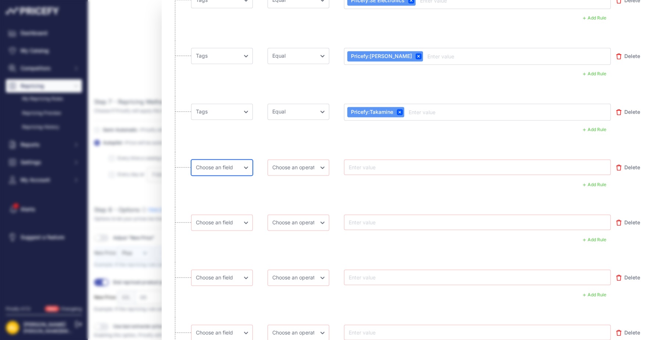
click at [226, 160] on select "Choose [PERSON_NAME] Name Price Cost MAP Brand Min Price Max Price SKU GTIN/EAN…" at bounding box center [222, 168] width 62 height 16
select select "[DOMAIN_NAME]"
click at [191, 160] on select "Choose [PERSON_NAME] Name Price Cost MAP Brand Min Price Max Price SKU GTIN/EAN…" at bounding box center [222, 168] width 62 height 16
click at [296, 160] on select "Choose an operator Equal Not Equal In Not In Less Less or Equal Greater Greater…" at bounding box center [299, 168] width 62 height 16
select select "equal"
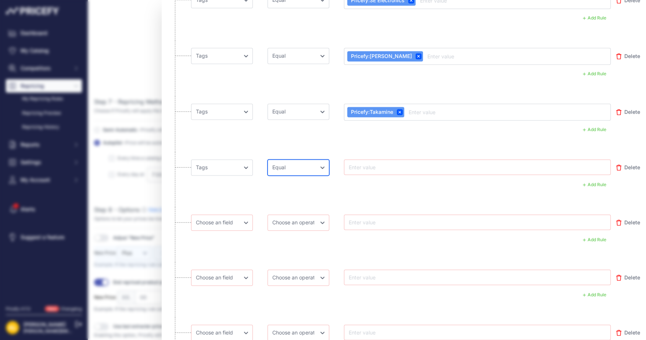
click at [268, 160] on select "Choose an operator Equal Not Equal In Not In Less Less or Equal Greater Greater…" at bounding box center [299, 168] width 62 height 16
click at [368, 163] on input "text" at bounding box center [376, 167] width 59 height 9
type input "Pricefy:Tama"
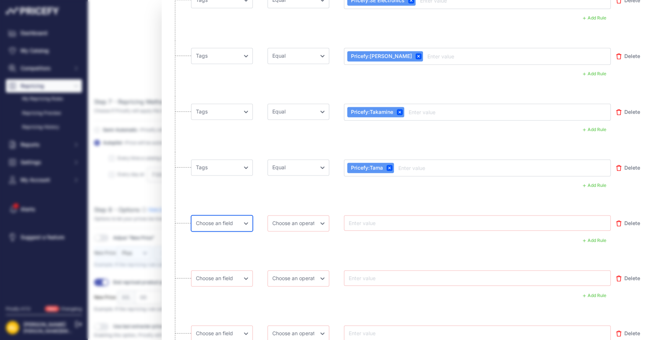
click at [209, 215] on select "Choose [PERSON_NAME] Name Price Cost MAP Brand Min Price Max Price SKU GTIN/EAN…" at bounding box center [222, 223] width 62 height 16
select select "[DOMAIN_NAME]"
click at [191, 215] on select "Choose [PERSON_NAME] Name Price Cost MAP Brand Min Price Max Price SKU GTIN/EAN…" at bounding box center [222, 223] width 62 height 16
click at [299, 215] on select "Choose an operator Equal Not Equal In Not In Less Less or Equal Greater Greater…" at bounding box center [299, 223] width 62 height 16
select select "equal"
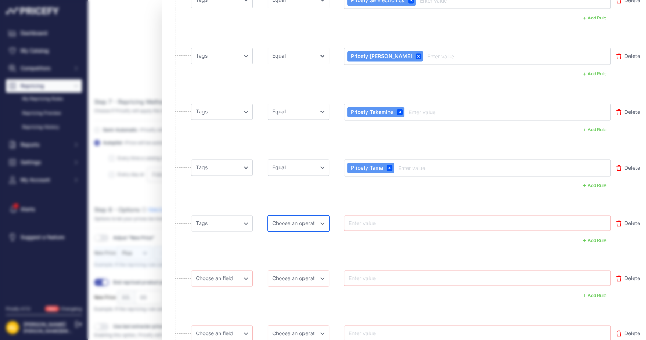
click at [268, 215] on select "Choose an operator Equal Not Equal In Not In Less Less or Equal Greater Greater…" at bounding box center [299, 223] width 62 height 16
click at [359, 219] on input "text" at bounding box center [376, 223] width 59 height 9
type input "Pricefy:[PERSON_NAME]"
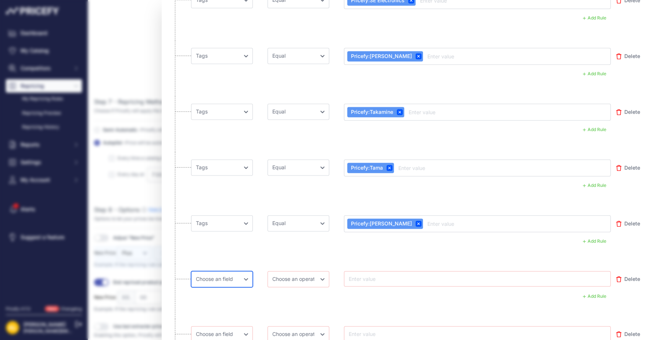
click at [227, 271] on select "Choose [PERSON_NAME] Name Price Cost MAP Brand Min Price Max Price SKU GTIN/EAN…" at bounding box center [222, 279] width 62 height 16
select select "[DOMAIN_NAME]"
click at [191, 271] on select "Choose [PERSON_NAME] Name Price Cost MAP Brand Min Price Max Price SKU GTIN/EAN…" at bounding box center [222, 279] width 62 height 16
click at [293, 271] on select "Choose an operator Equal Not Equal In Not In Less Less or Equal Greater Greater…" at bounding box center [299, 279] width 62 height 16
select select "equal"
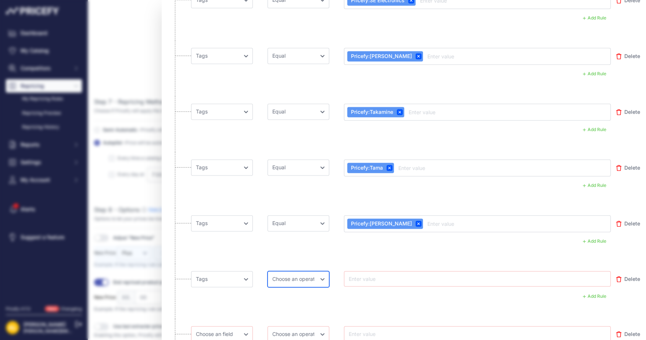
click at [268, 271] on select "Choose an operator Equal Not Equal In Not In Less Less or Equal Greater Greater…" at bounding box center [299, 279] width 62 height 16
click at [404, 275] on input "text" at bounding box center [376, 279] width 59 height 9
type input "Pricefy:[GEOGRAPHIC_DATA]"
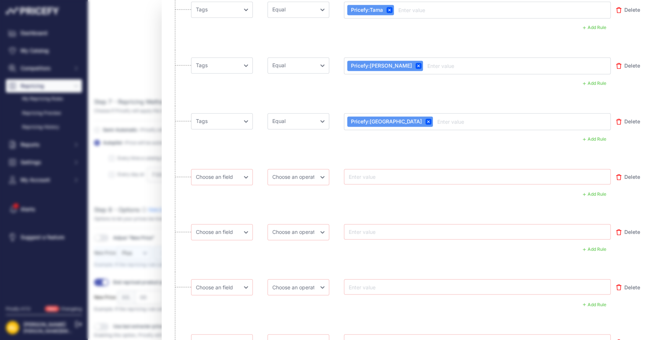
scroll to position [7277, 0]
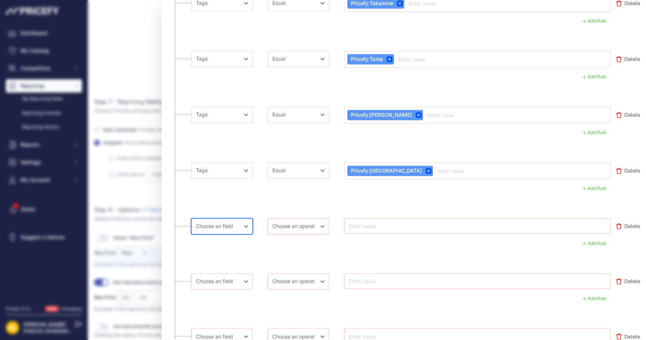
click at [229, 218] on select "Choose [PERSON_NAME] Name Price Cost MAP Brand Min Price Max Price SKU GTIN/EAN…" at bounding box center [222, 226] width 62 height 16
select select "[DOMAIN_NAME]"
click at [191, 218] on select "Choose [PERSON_NAME] Name Price Cost MAP Brand Min Price Max Price SKU GTIN/EAN…" at bounding box center [222, 226] width 62 height 16
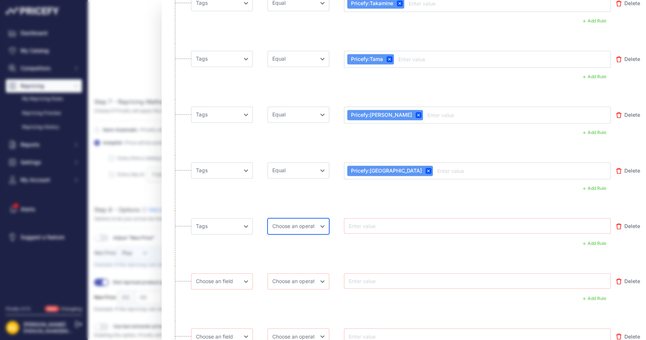
click at [306, 218] on select "Choose an operator Equal Not Equal In Not In Less Less or Equal Greater Greater…" at bounding box center [299, 226] width 62 height 16
select select "equal"
click at [268, 218] on select "Choose an operator Equal Not Equal In Not In Less Less or Equal Greater Greater…" at bounding box center [299, 226] width 62 height 16
click at [377, 222] on input "text" at bounding box center [376, 226] width 59 height 9
type input "Pricefy:Tech 21"
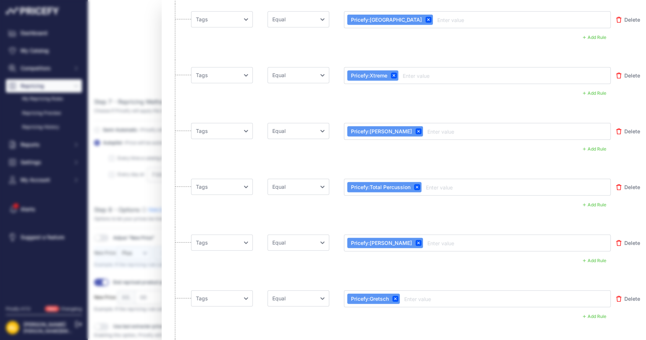
scroll to position [0, 0]
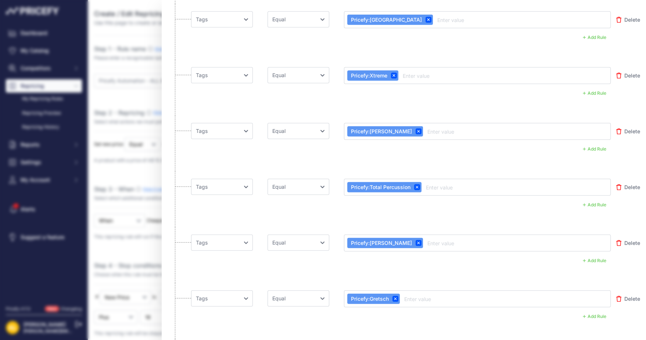
drag, startPoint x: 447, startPoint y: 242, endPoint x: 483, endPoint y: 247, distance: 36.7
